Goal: Transaction & Acquisition: Purchase product/service

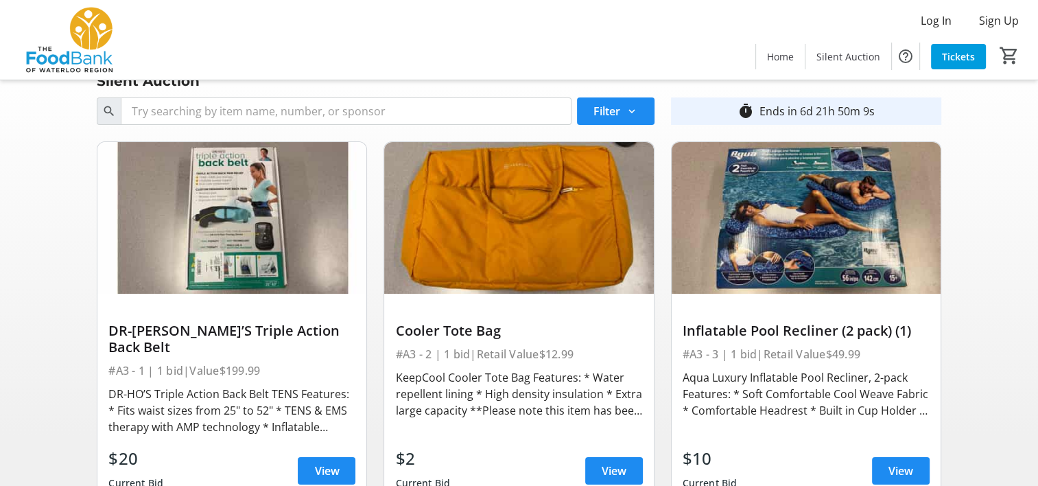
scroll to position [69, 0]
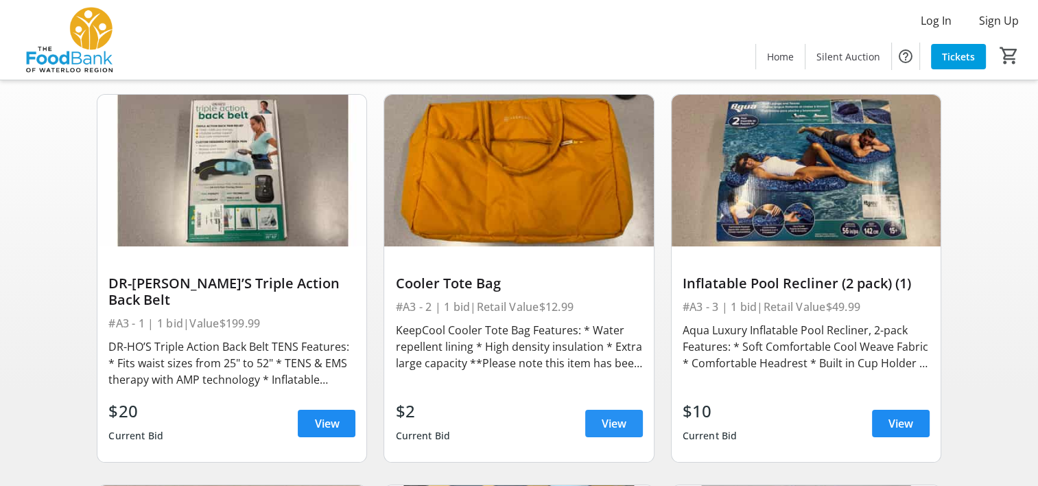
click at [636, 410] on span at bounding box center [614, 423] width 58 height 33
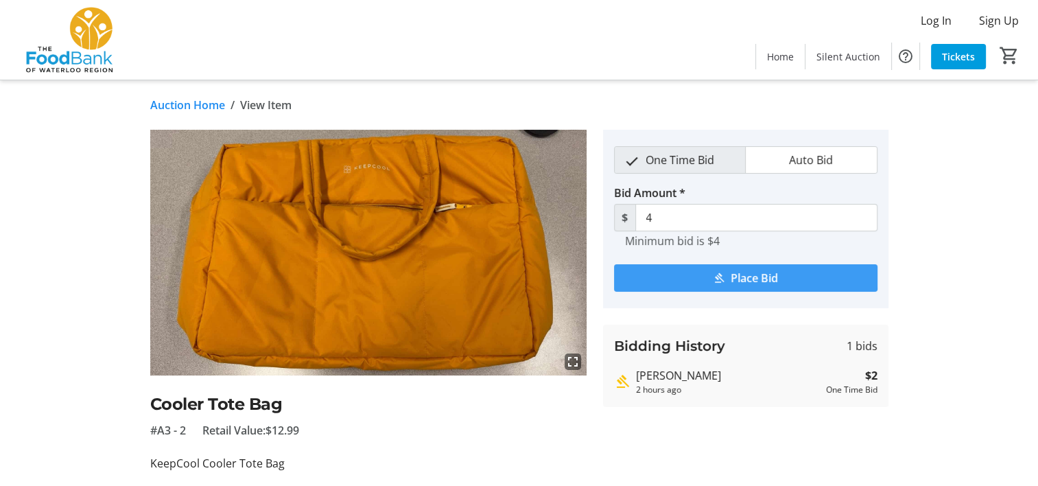
click at [721, 270] on span "submit" at bounding box center [745, 277] width 263 height 33
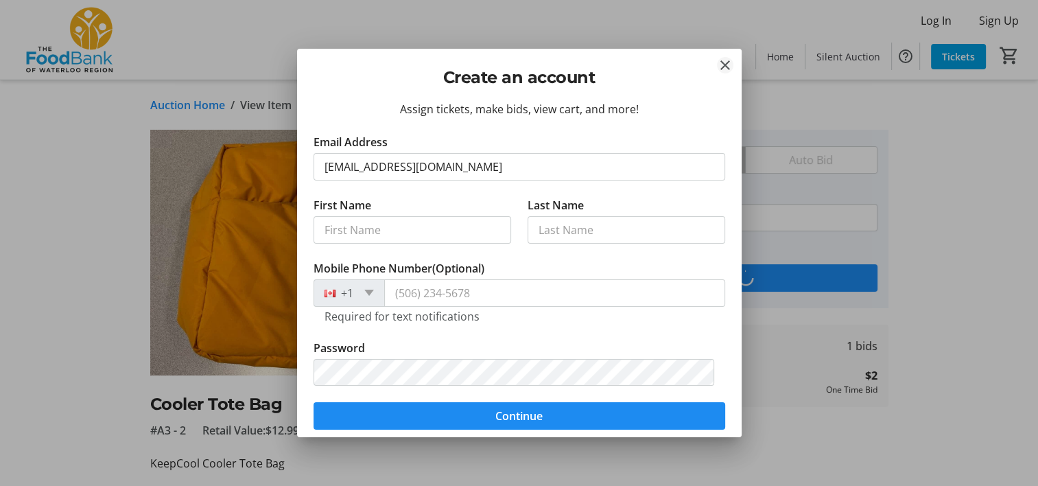
type input "[EMAIL_ADDRESS][DOMAIN_NAME]"
click at [719, 70] on mat-icon "Close" at bounding box center [725, 65] width 16 height 16
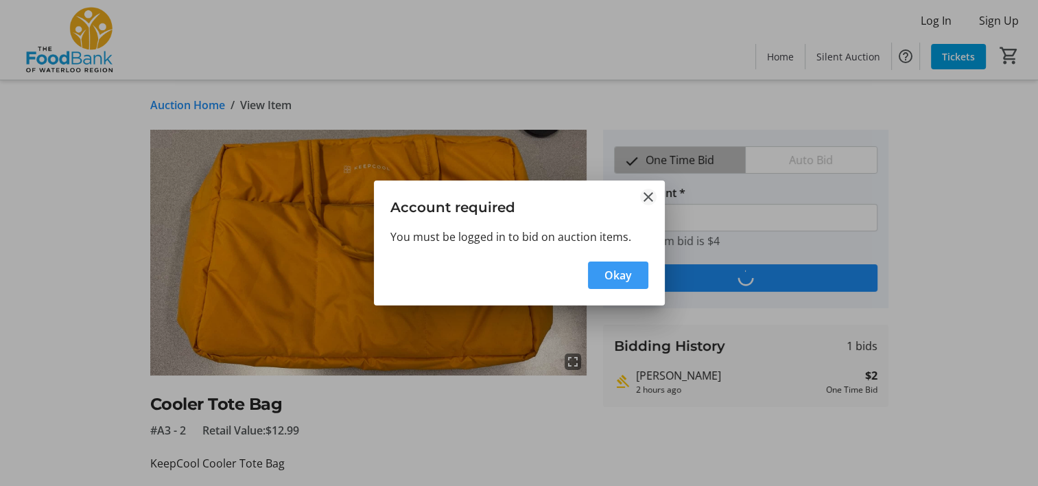
click at [648, 198] on mat-icon "Close" at bounding box center [648, 197] width 16 height 16
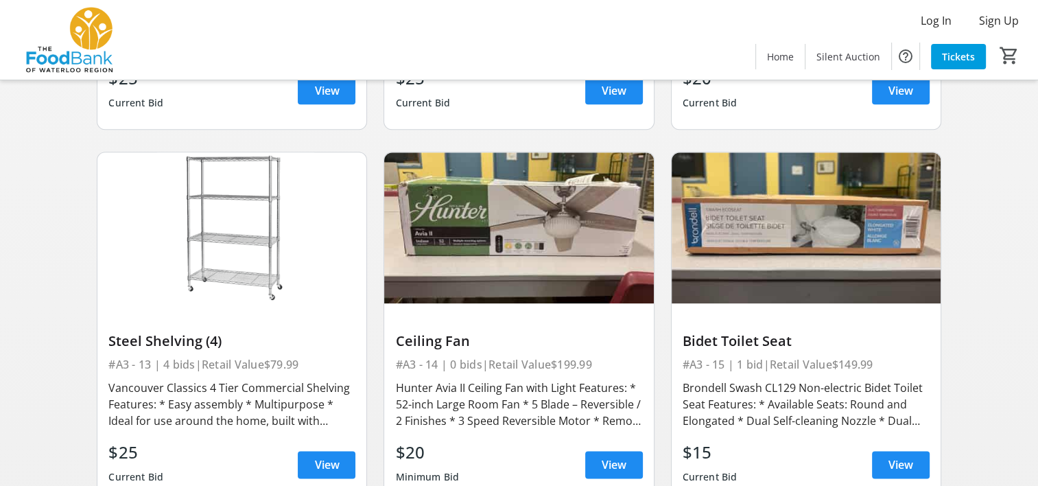
scroll to position [1522, 0]
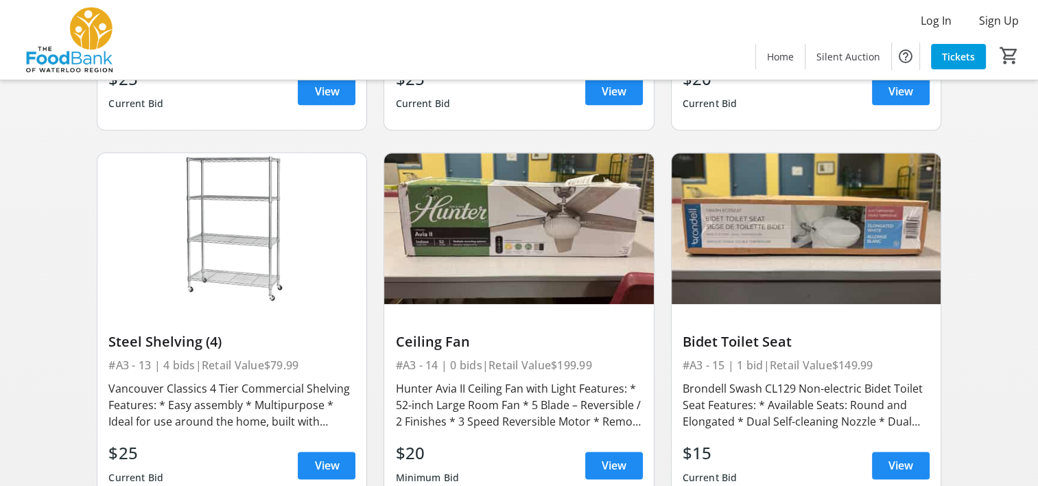
click at [213, 263] on img at bounding box center [231, 229] width 269 height 152
click at [316, 457] on span "View" at bounding box center [326, 465] width 25 height 16
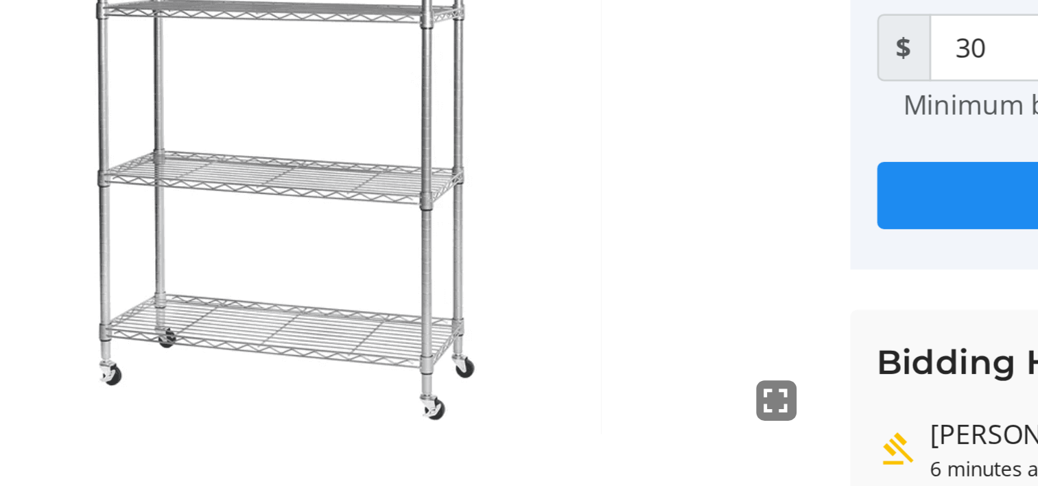
scroll to position [8, 0]
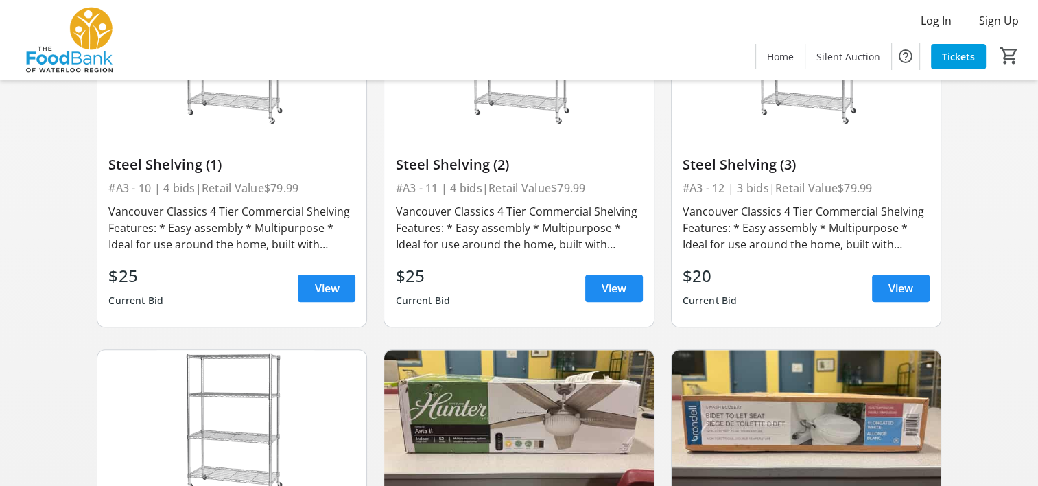
scroll to position [1325, 0]
click at [895, 284] on span at bounding box center [901, 288] width 58 height 33
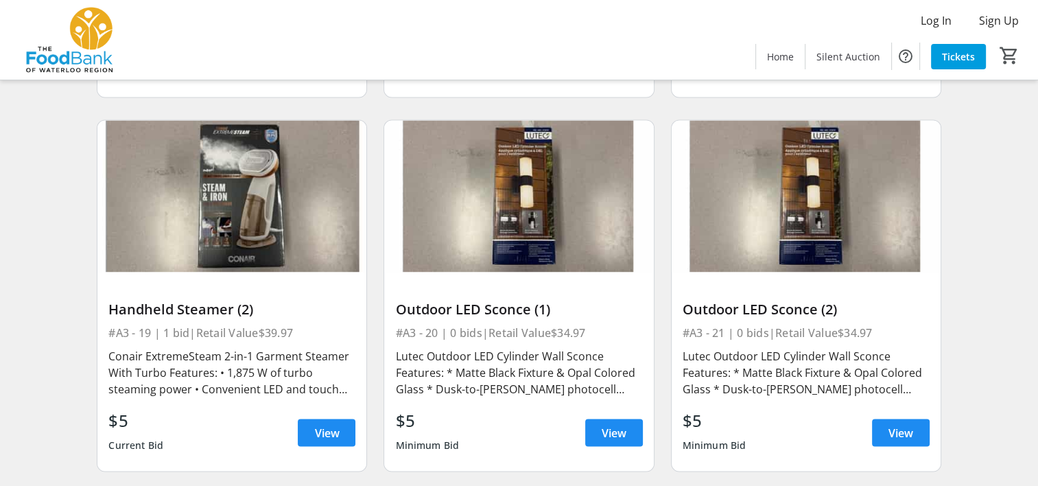
scroll to position [2313, 0]
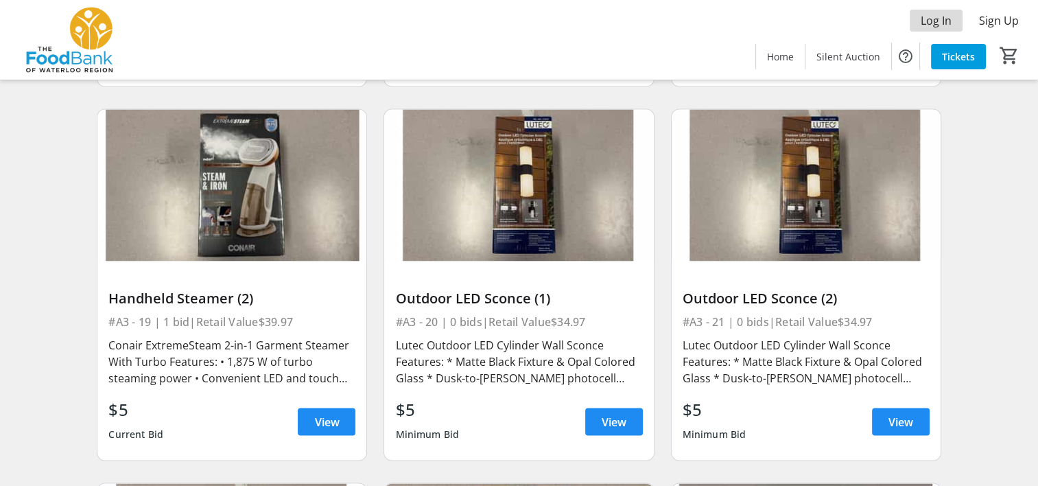
click at [947, 19] on span "Log In" at bounding box center [936, 20] width 31 height 16
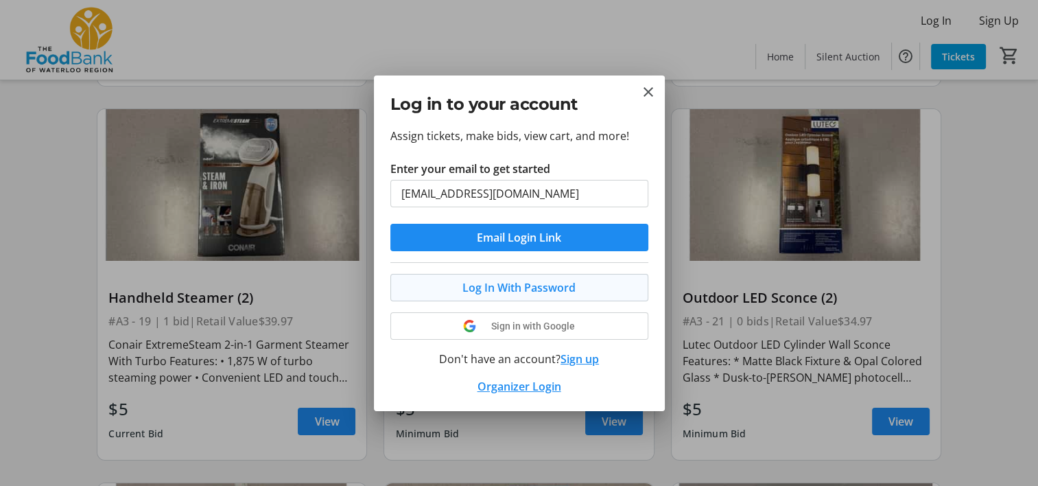
type input "[EMAIL_ADDRESS][DOMAIN_NAME]"
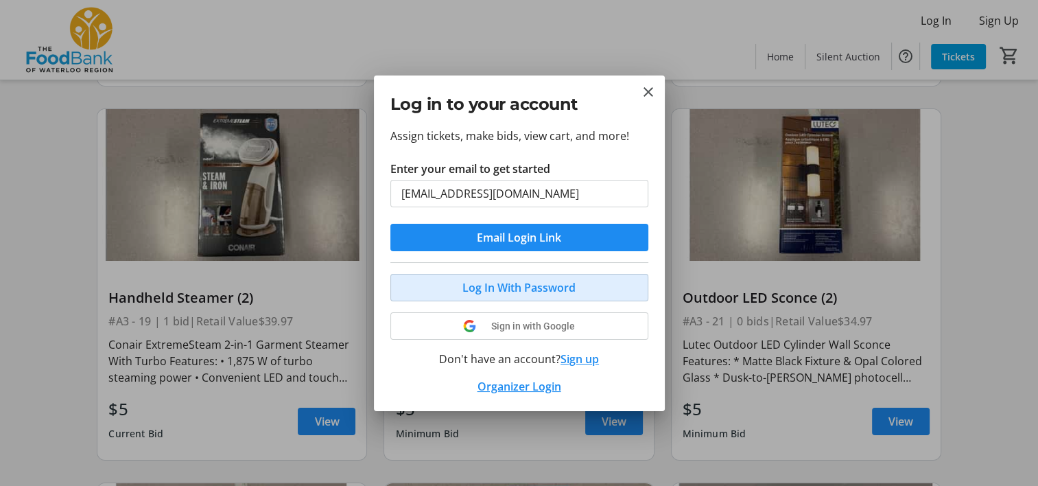
click at [526, 285] on span "Log In With Password" at bounding box center [518, 287] width 113 height 16
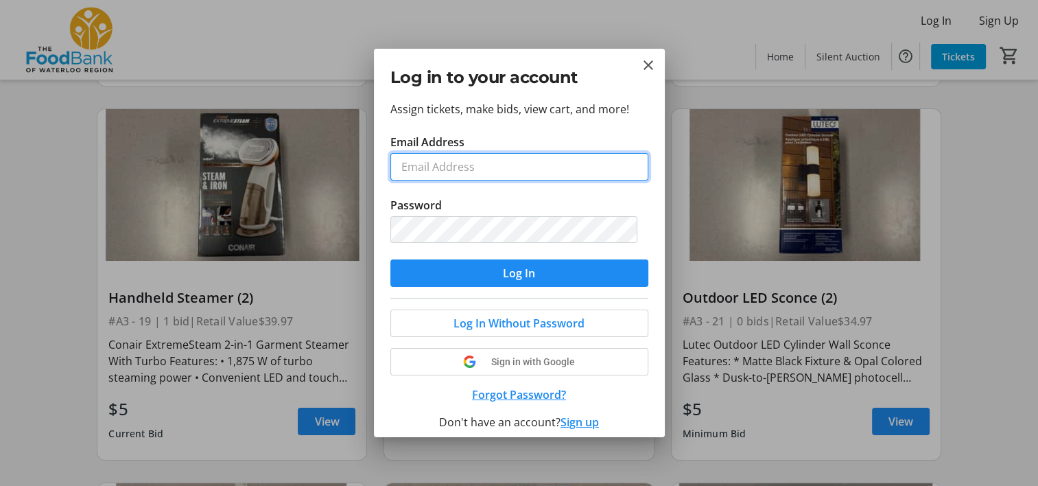
click at [491, 160] on input "Email Address" at bounding box center [519, 166] width 258 height 27
type input "[EMAIL_ADDRESS][DOMAIN_NAME]"
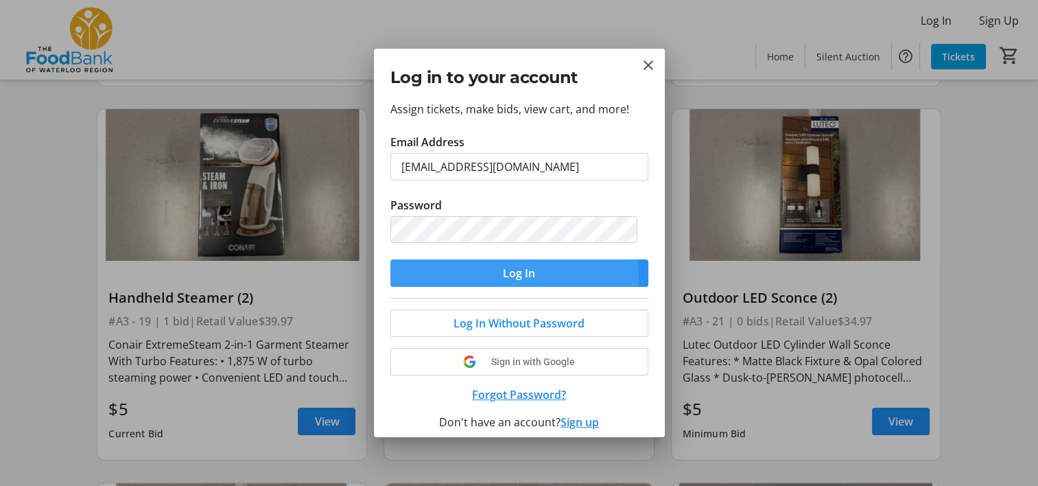
click at [490, 276] on span "submit" at bounding box center [519, 273] width 258 height 33
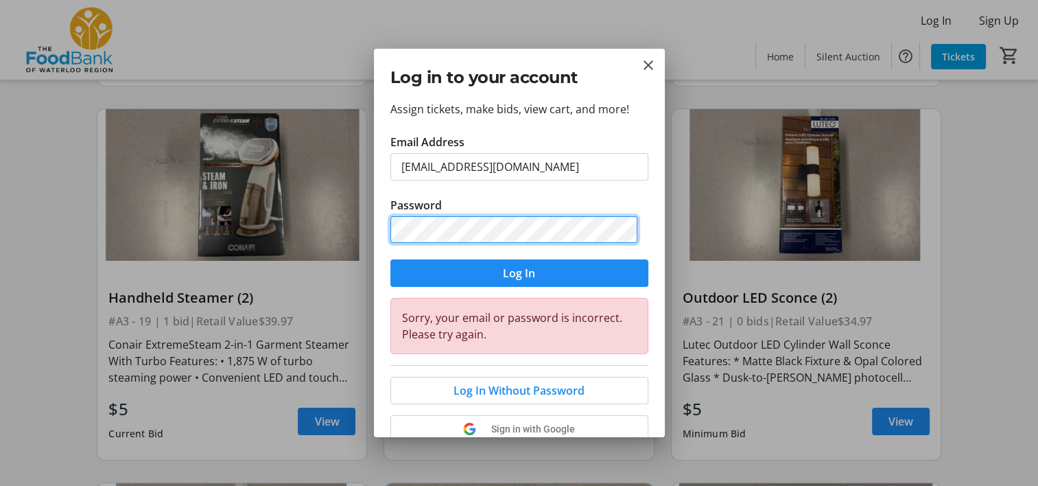
click at [364, 208] on div "Log in to your account Assign tickets, make bids, view cart, and more! Email Ad…" at bounding box center [519, 243] width 1038 height 486
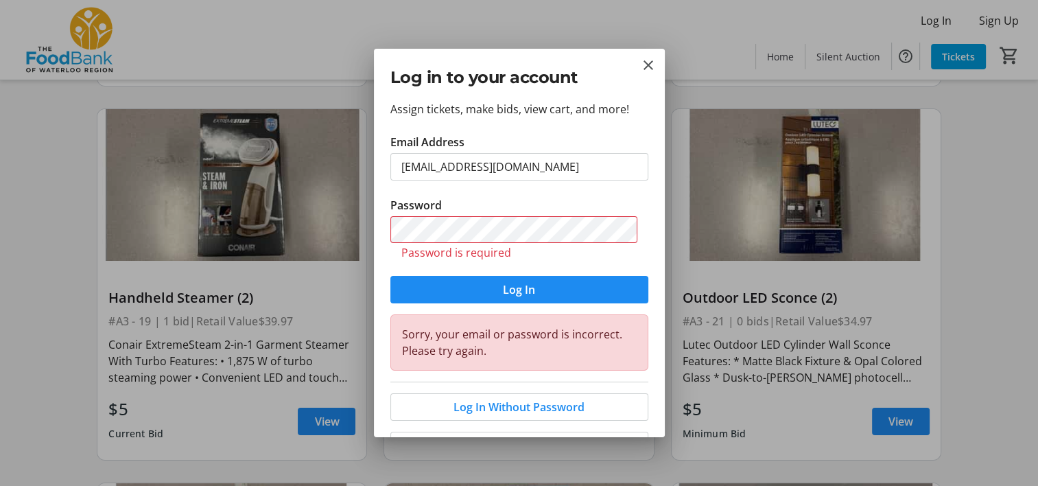
click at [365, 211] on div at bounding box center [519, 243] width 1038 height 486
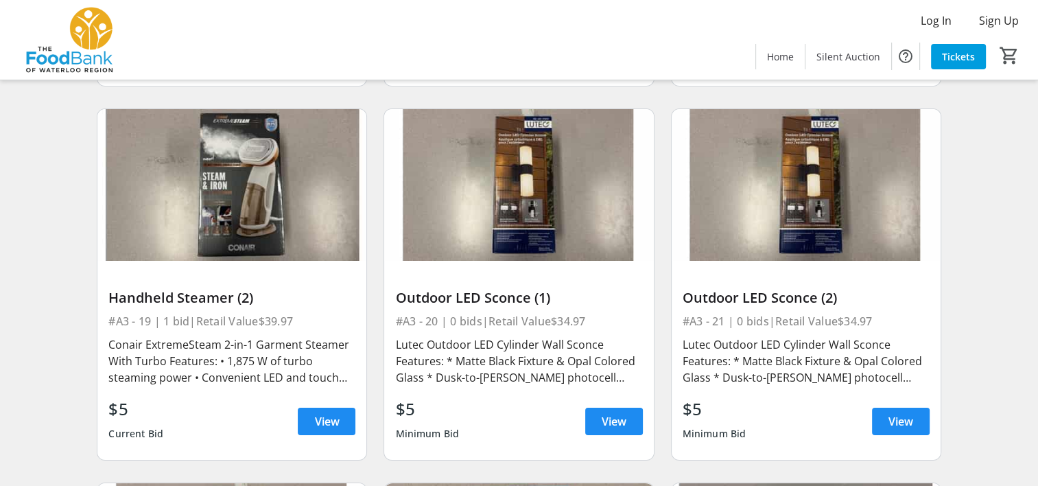
scroll to position [2313, 0]
click at [939, 23] on span "Log In" at bounding box center [936, 20] width 31 height 16
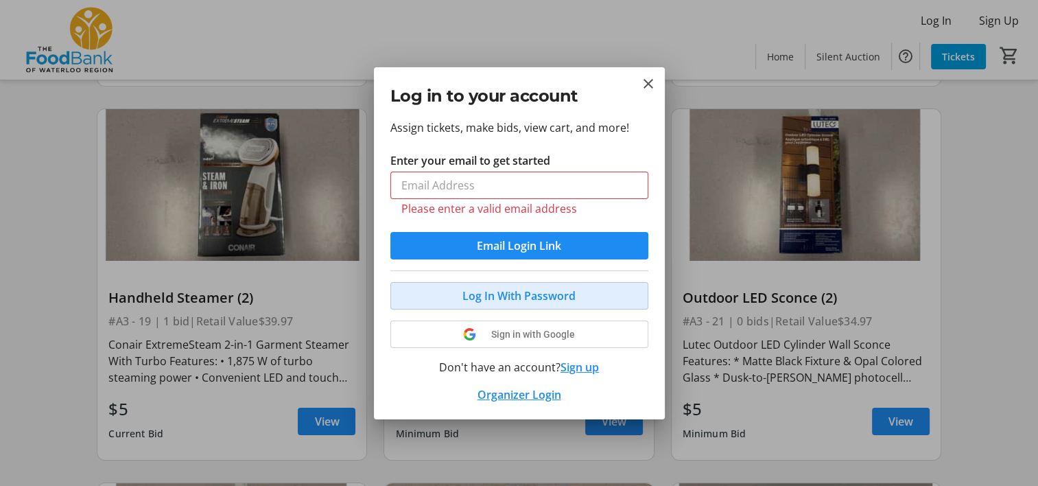
click at [535, 288] on span "Log In With Password" at bounding box center [518, 295] width 113 height 16
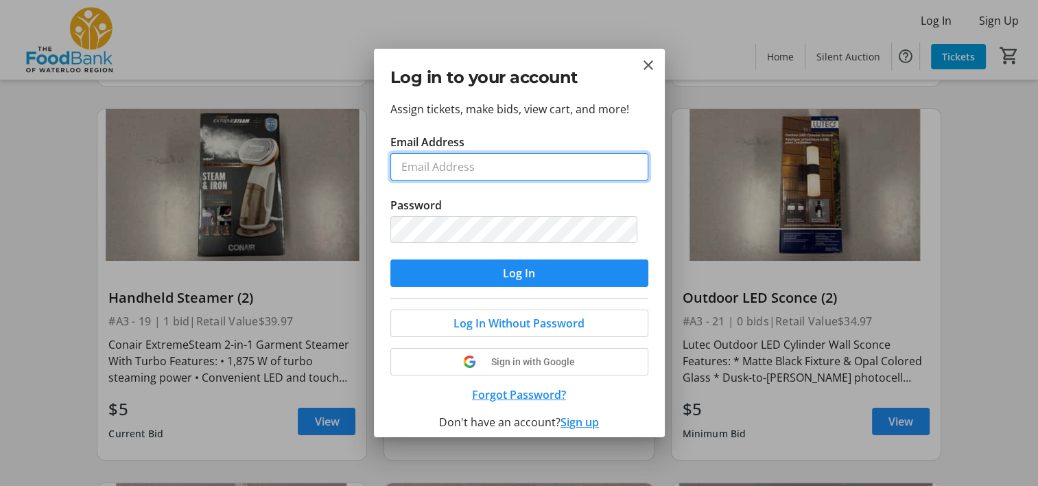
click at [443, 154] on input "Email Address" at bounding box center [519, 166] width 258 height 27
click at [434, 165] on input "meghaw@thefood" at bounding box center [519, 166] width 258 height 27
click at [519, 172] on input "meghanw@thefood" at bounding box center [519, 166] width 258 height 27
type input "[EMAIL_ADDRESS][DOMAIN_NAME]"
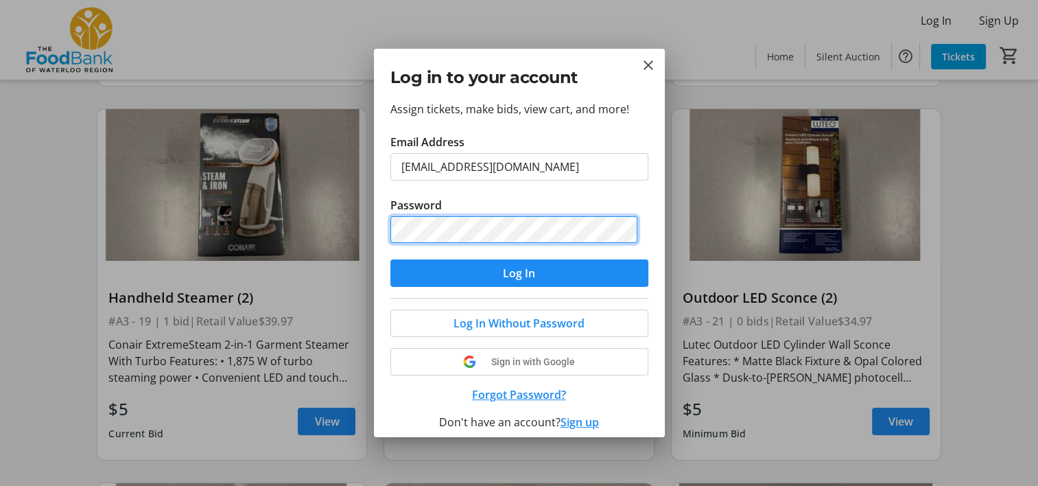
click at [390, 259] on button "Log In" at bounding box center [519, 272] width 258 height 27
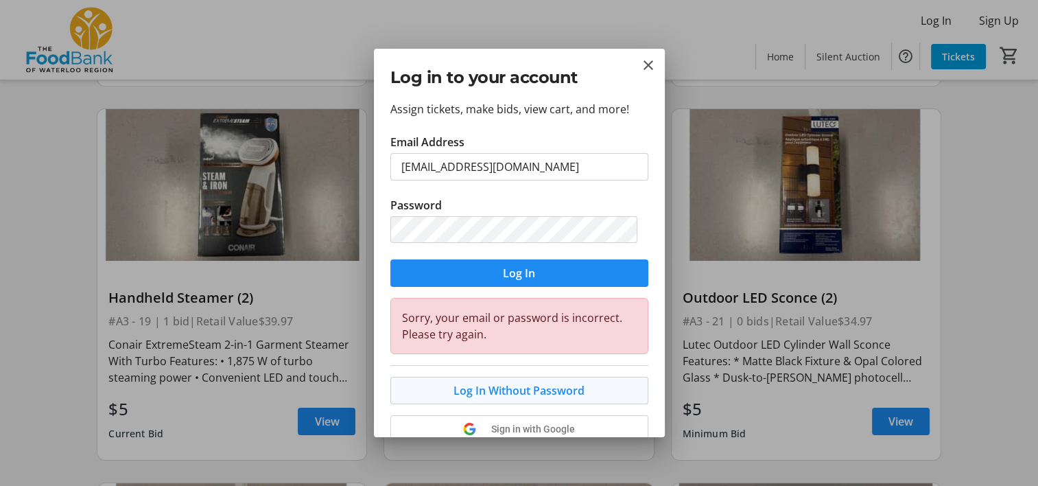
click at [506, 388] on span "Log In Without Password" at bounding box center [518, 390] width 131 height 16
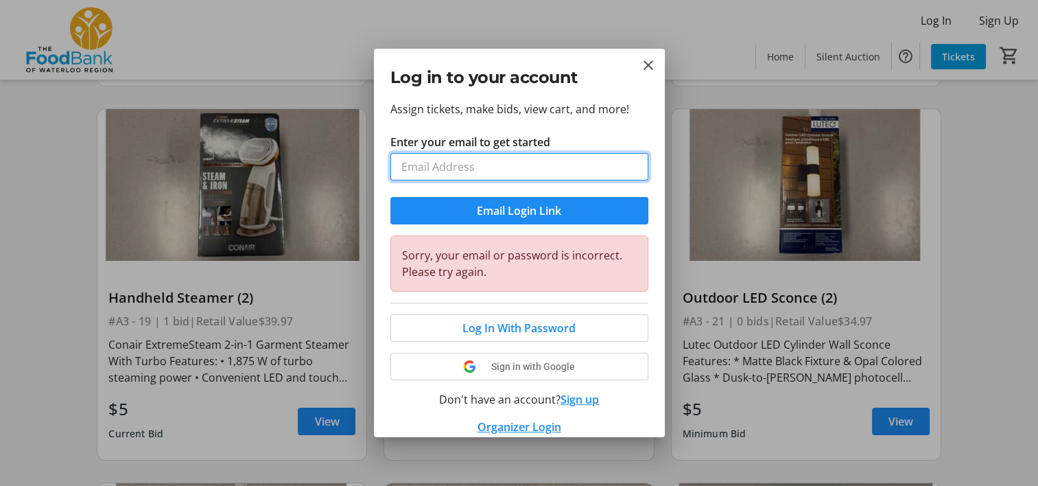
click at [497, 163] on input "Enter your email to get started" at bounding box center [519, 166] width 258 height 27
type input "[EMAIL_ADDRESS][DOMAIN_NAME]"
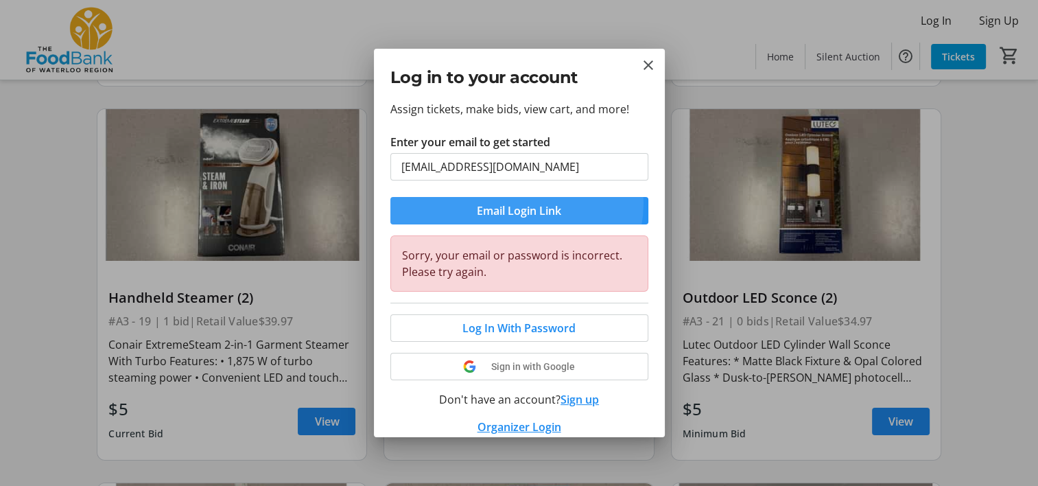
click at [516, 202] on span "Email Login Link" at bounding box center [519, 210] width 84 height 16
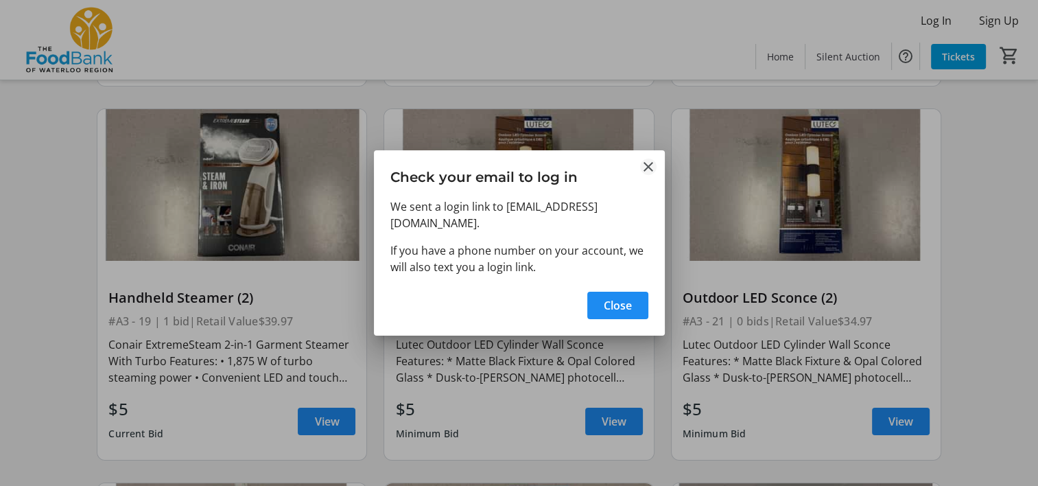
click at [648, 165] on mat-icon "Close" at bounding box center [648, 166] width 16 height 16
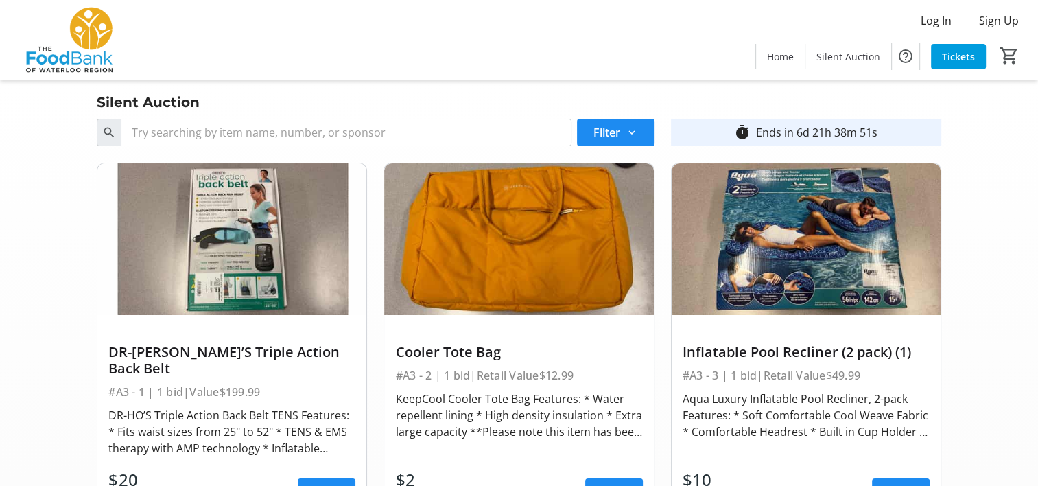
scroll to position [2313, 0]
